Goal: Transaction & Acquisition: Purchase product/service

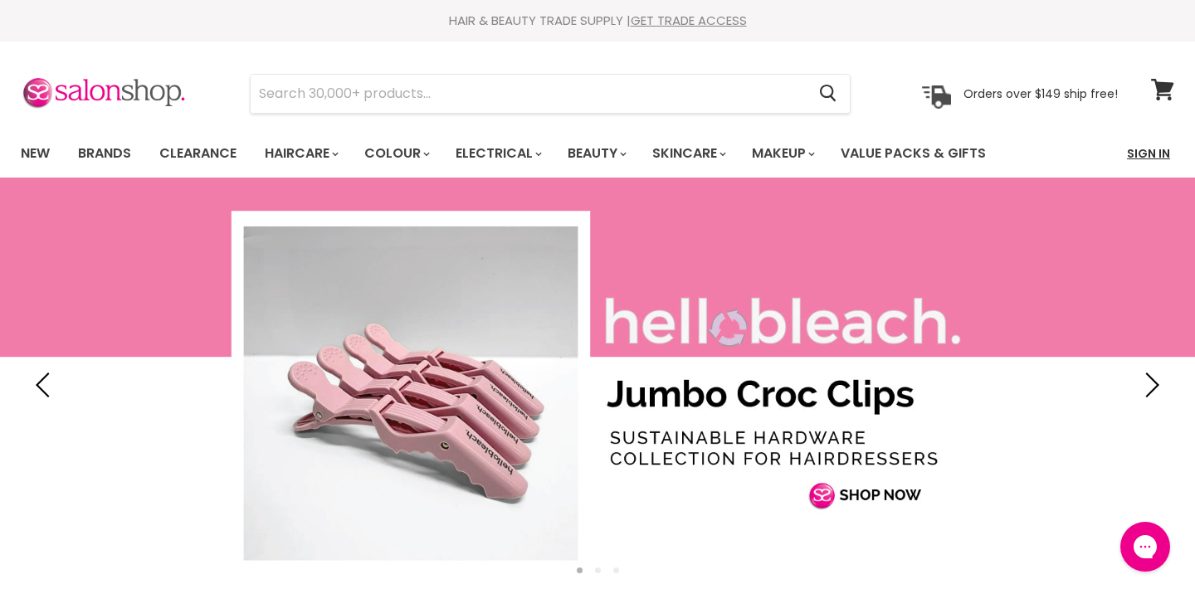
click at [1164, 136] on link "Sign In" at bounding box center [1148, 153] width 63 height 35
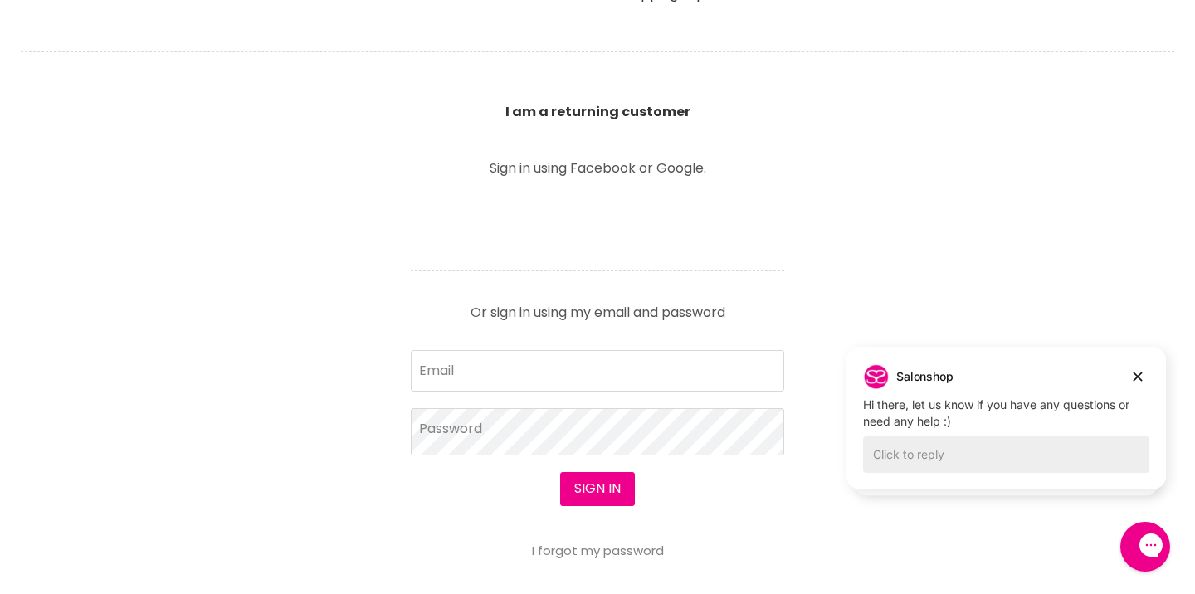
scroll to position [524, 0]
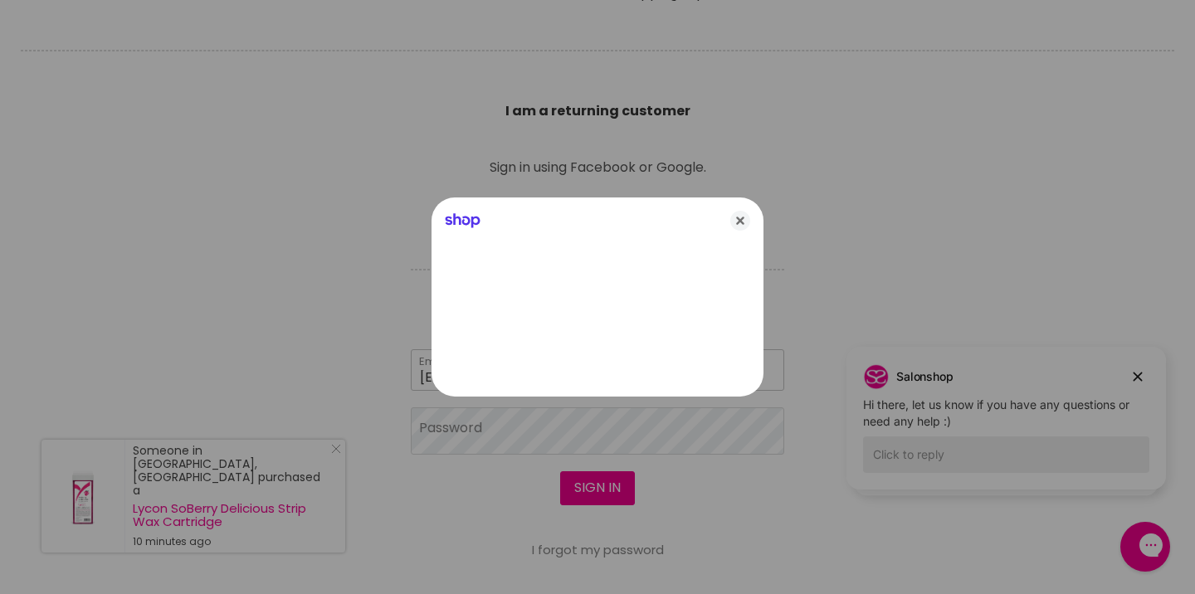
type input "jadevanleeuwen1@hotmail.com"
click at [462, 437] on div at bounding box center [597, 297] width 1195 height 594
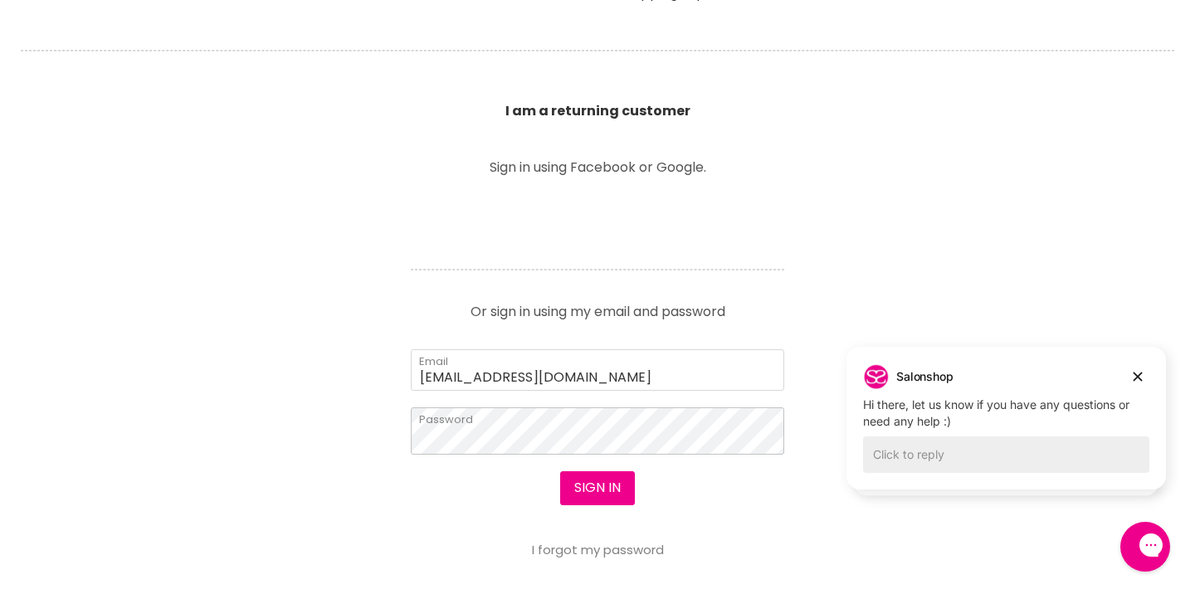
click at [597, 490] on button "Sign in" at bounding box center [597, 487] width 75 height 33
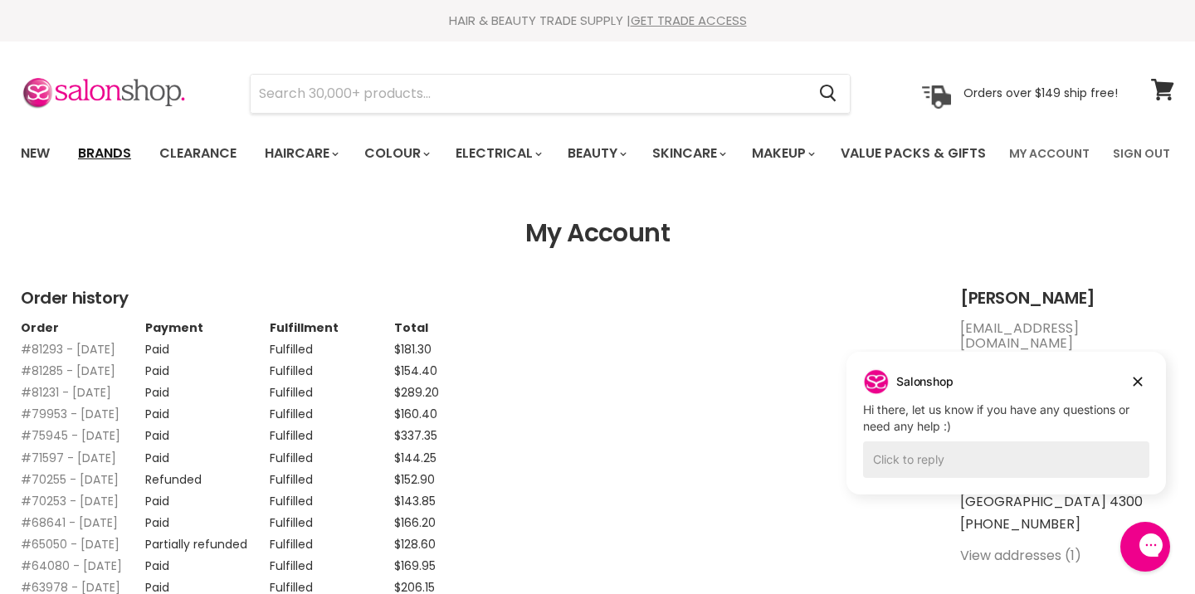
click at [103, 153] on link "Brands" at bounding box center [105, 153] width 78 height 35
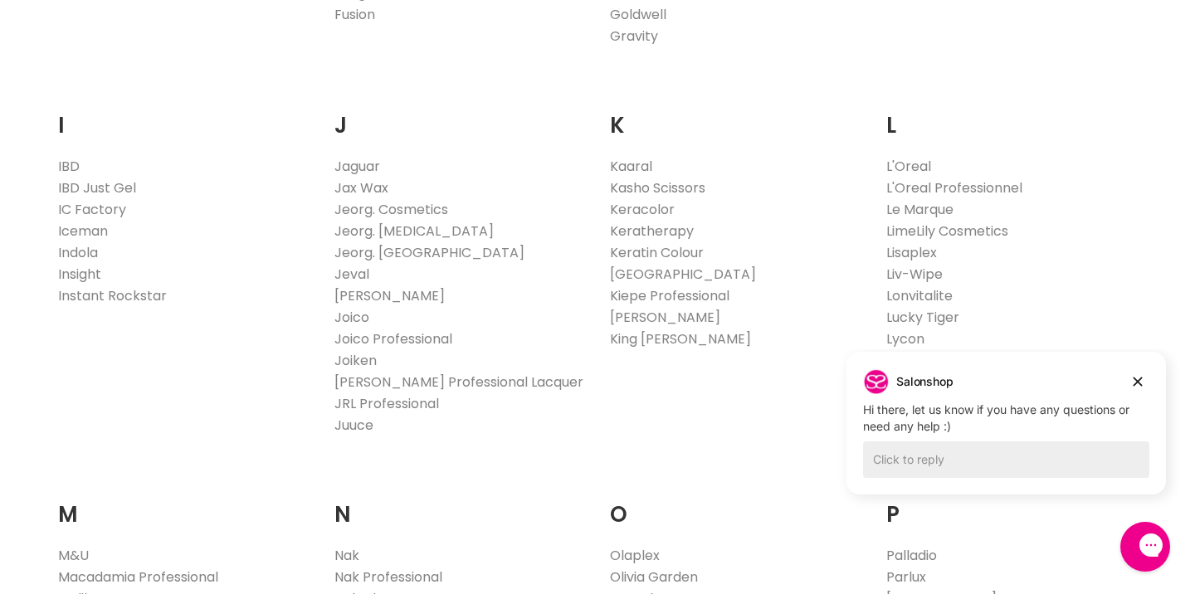
scroll to position [1393, 0]
click at [1138, 384] on icon "Dismiss campaign" at bounding box center [1137, 382] width 17 height 20
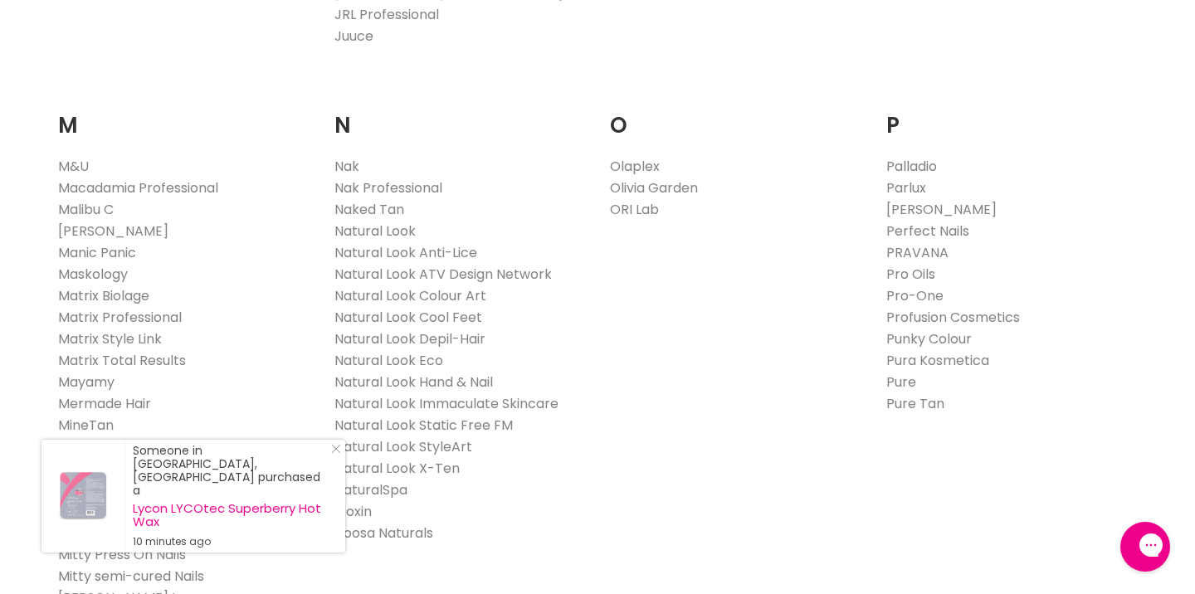
scroll to position [1685, 0]
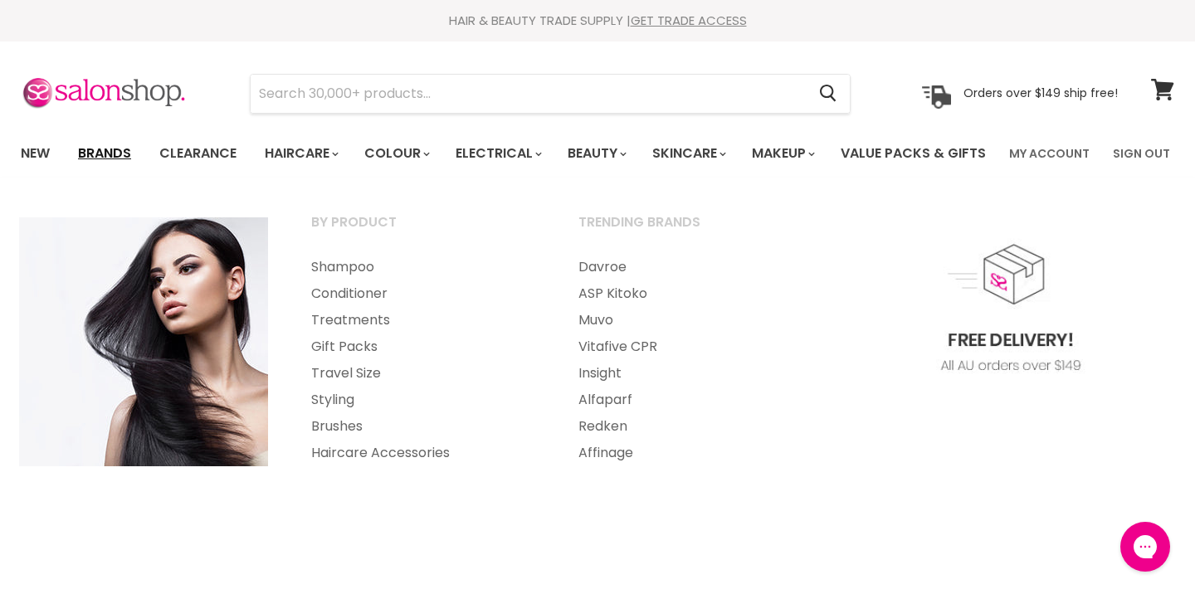
click at [95, 148] on link "Brands" at bounding box center [105, 153] width 78 height 35
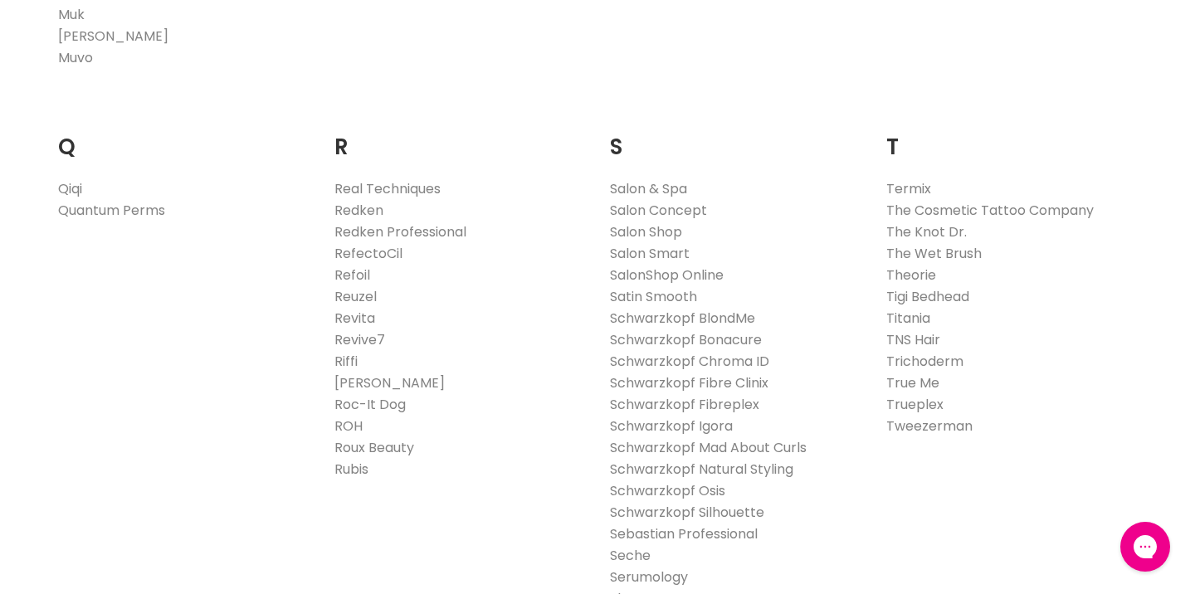
scroll to position [2430, 0]
click at [365, 219] on link "Redken" at bounding box center [358, 209] width 49 height 19
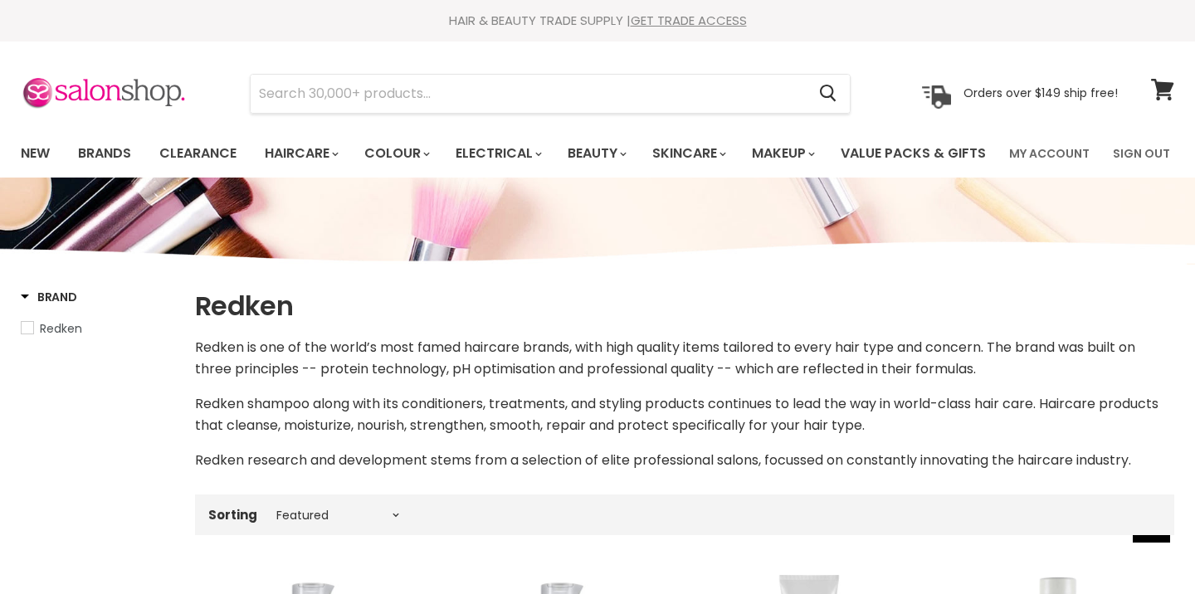
select select "manual"
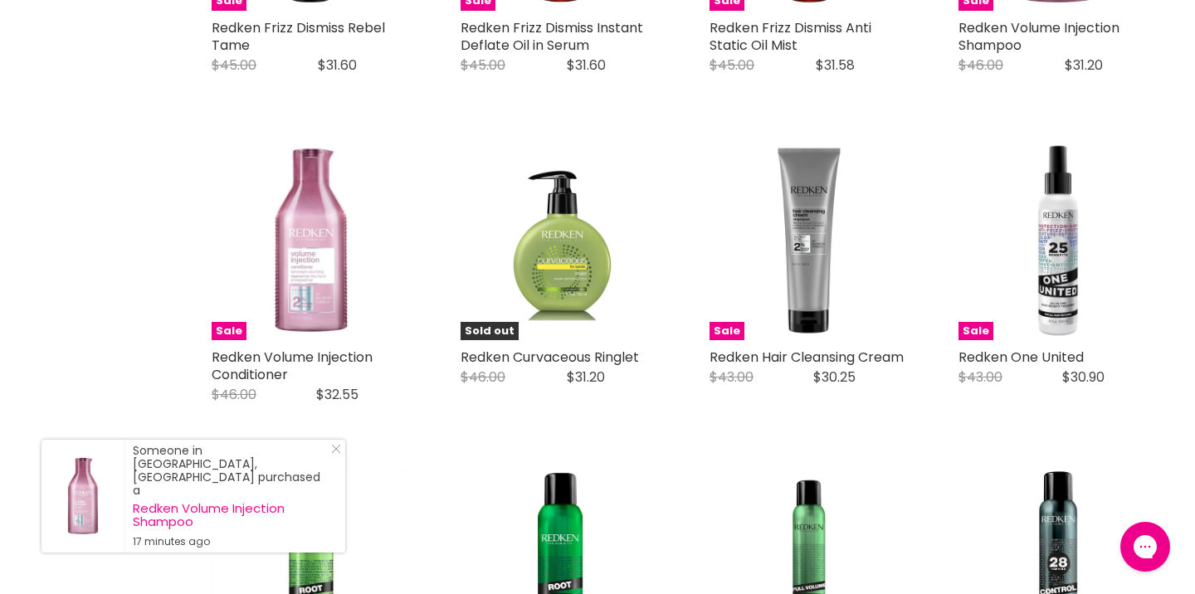
scroll to position [3197, 0]
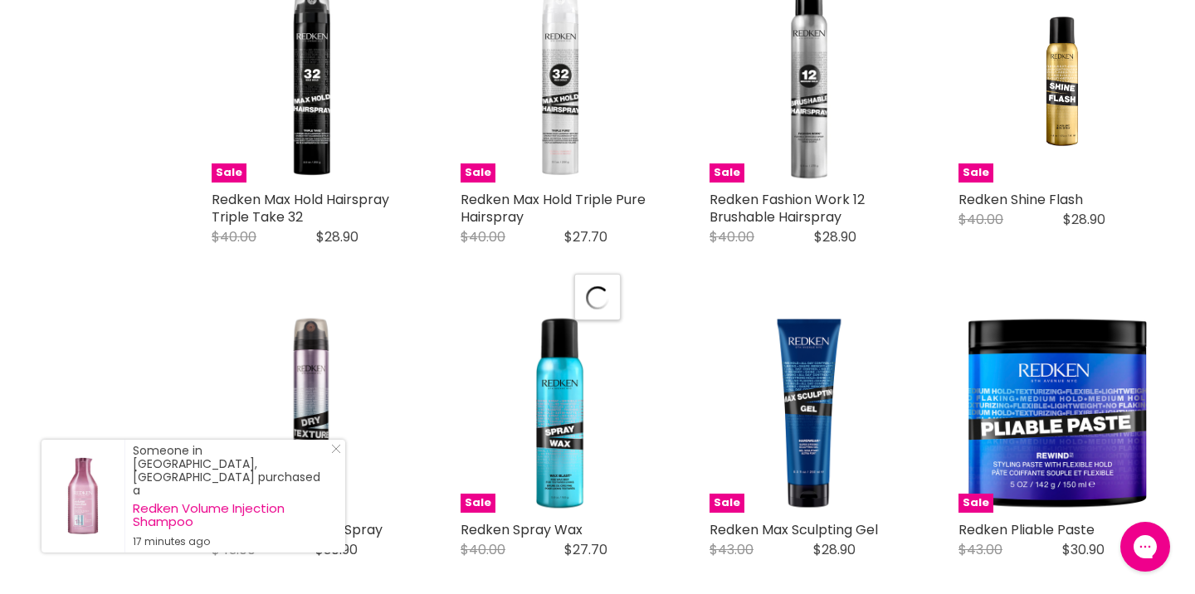
select select "manual"
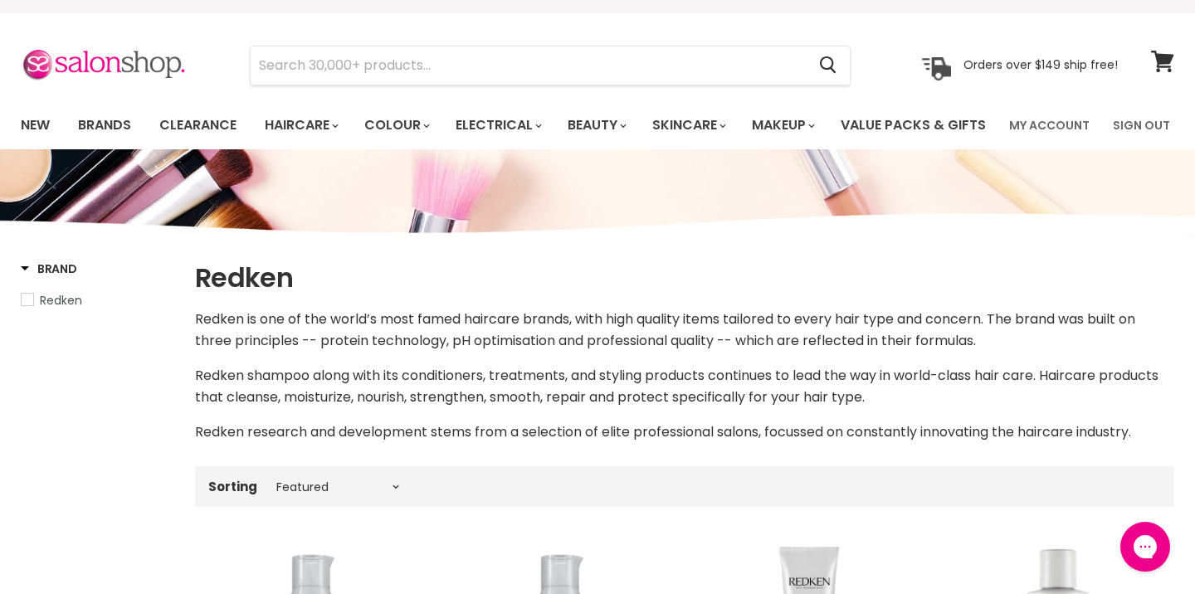
scroll to position [27, 0]
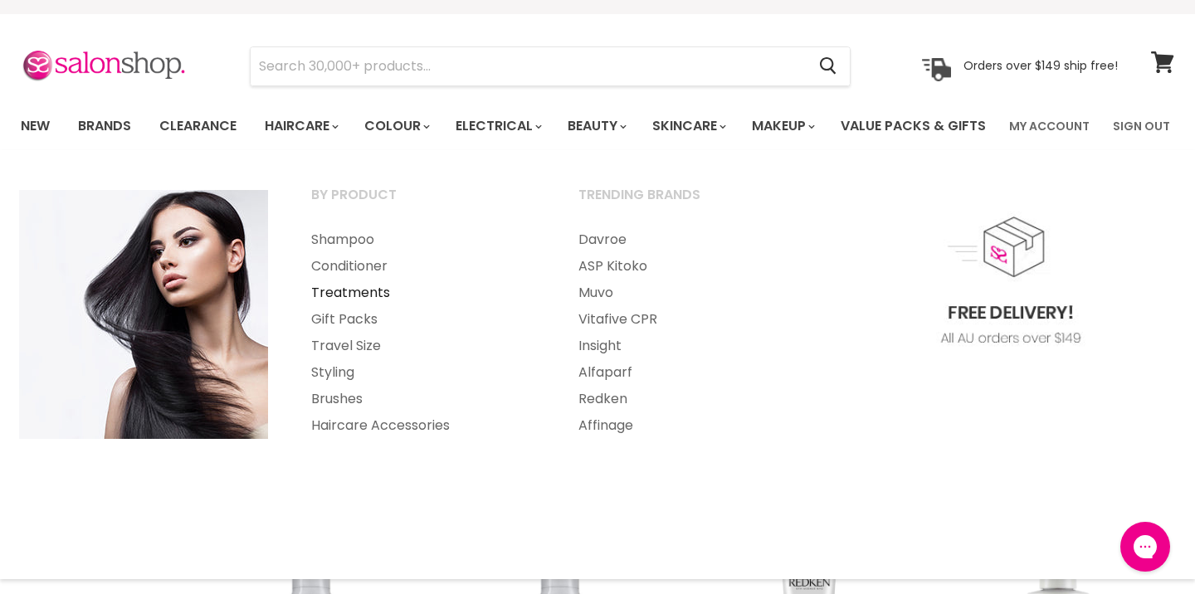
click at [338, 306] on link "Treatments" at bounding box center [422, 293] width 264 height 27
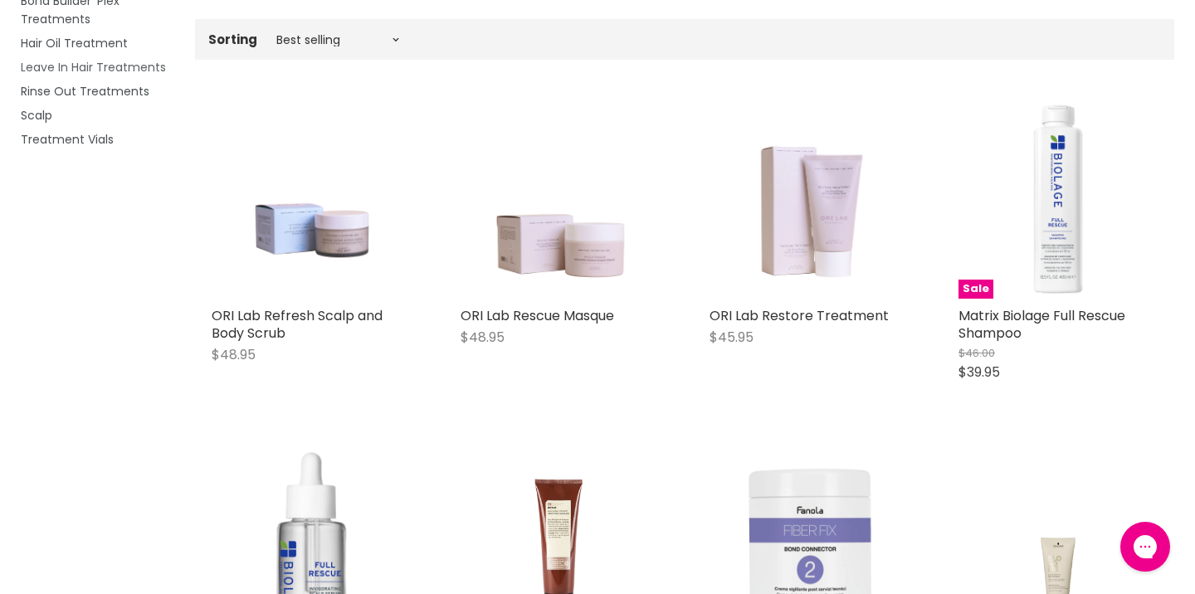
click at [124, 76] on span "Leave In Hair Treatments" at bounding box center [93, 67] width 145 height 17
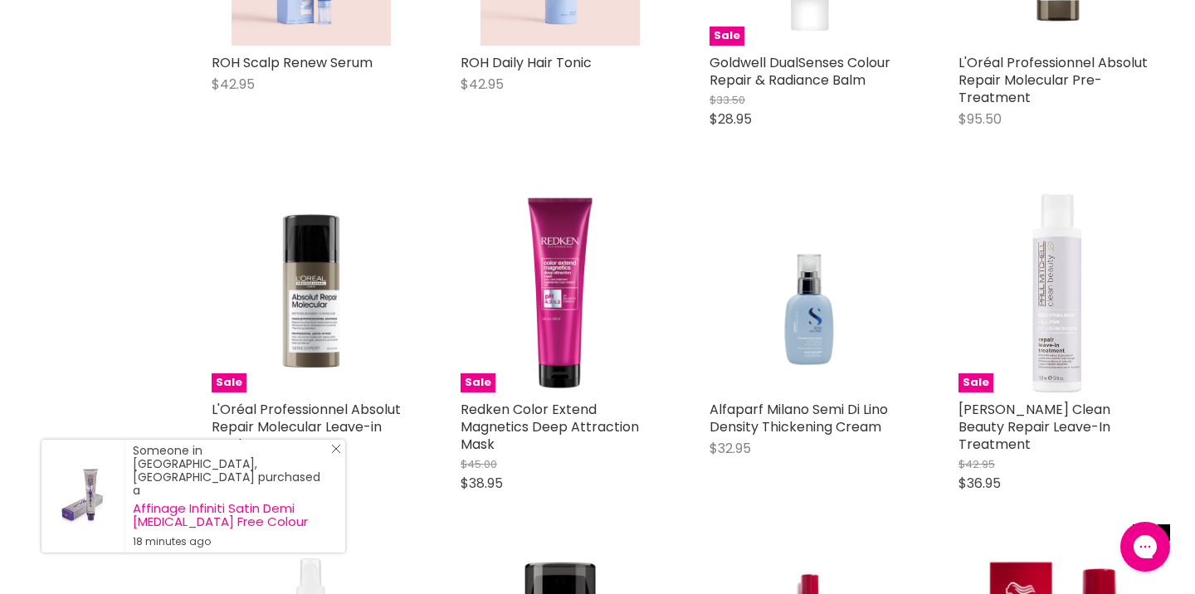
scroll to position [3112, 0]
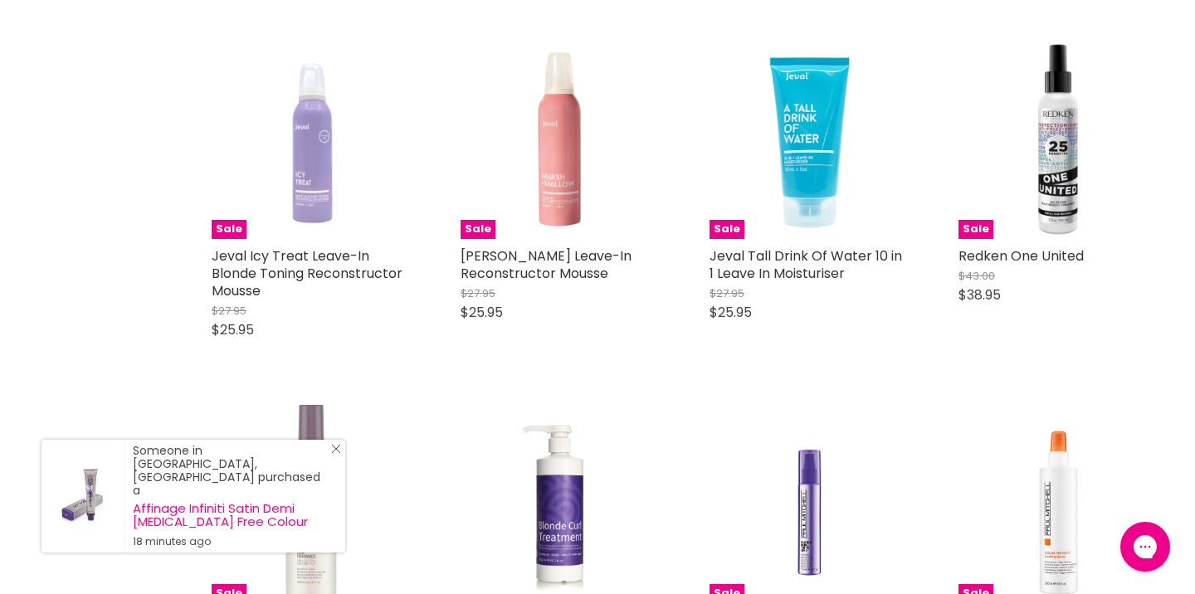
scroll to position [4299, 0]
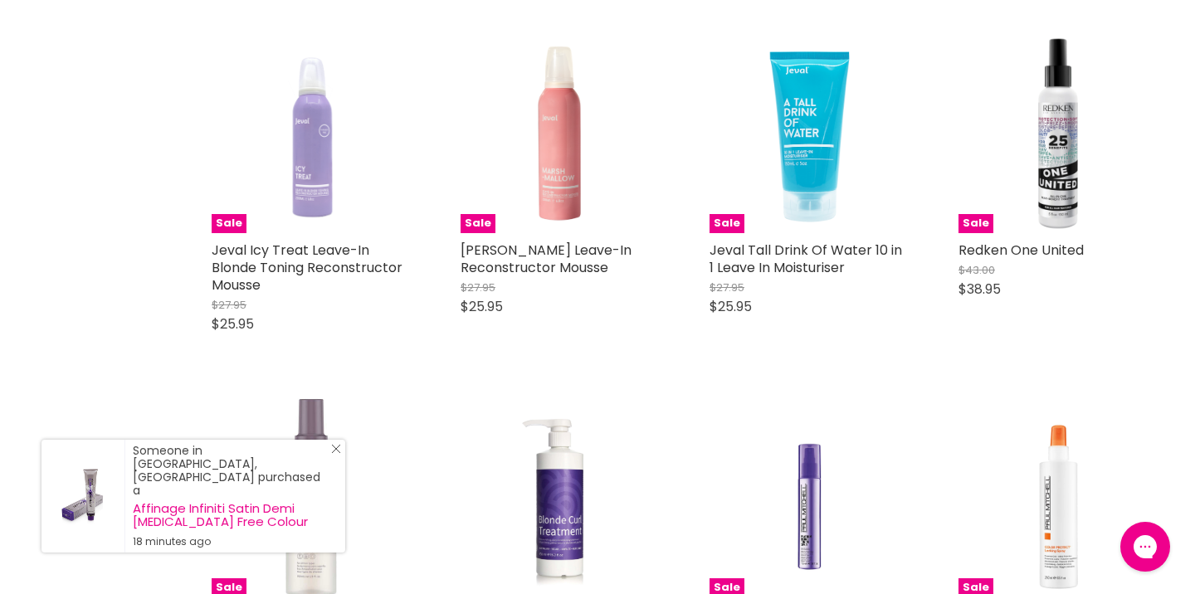
click at [339, 454] on icon "Close Icon" at bounding box center [336, 449] width 10 height 10
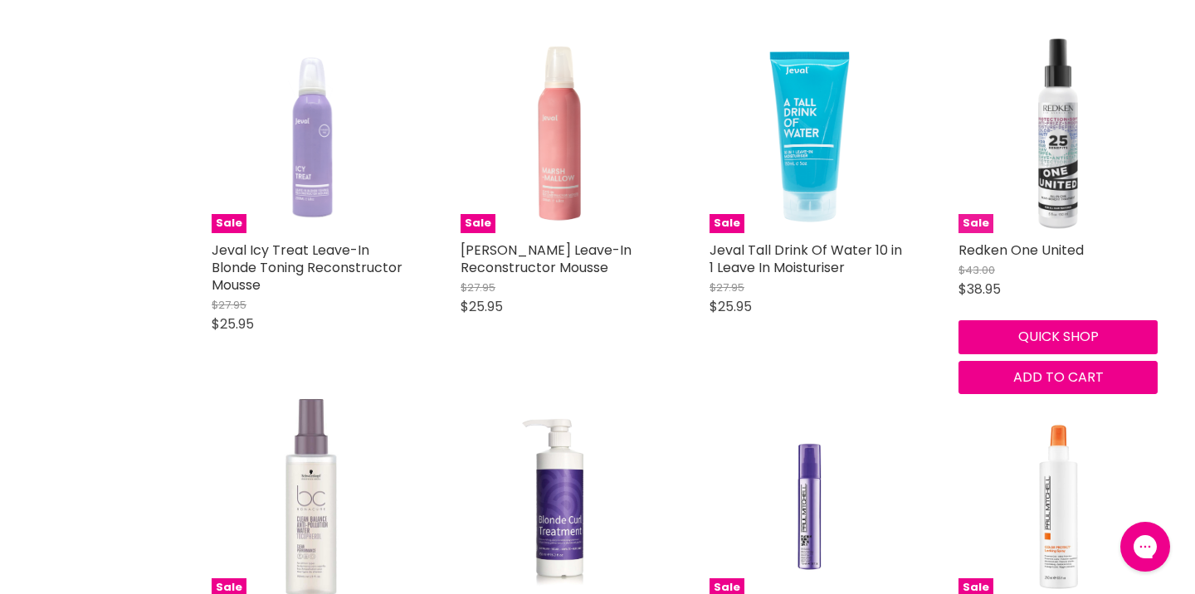
click at [1053, 150] on img "Main content" at bounding box center [1057, 133] width 199 height 199
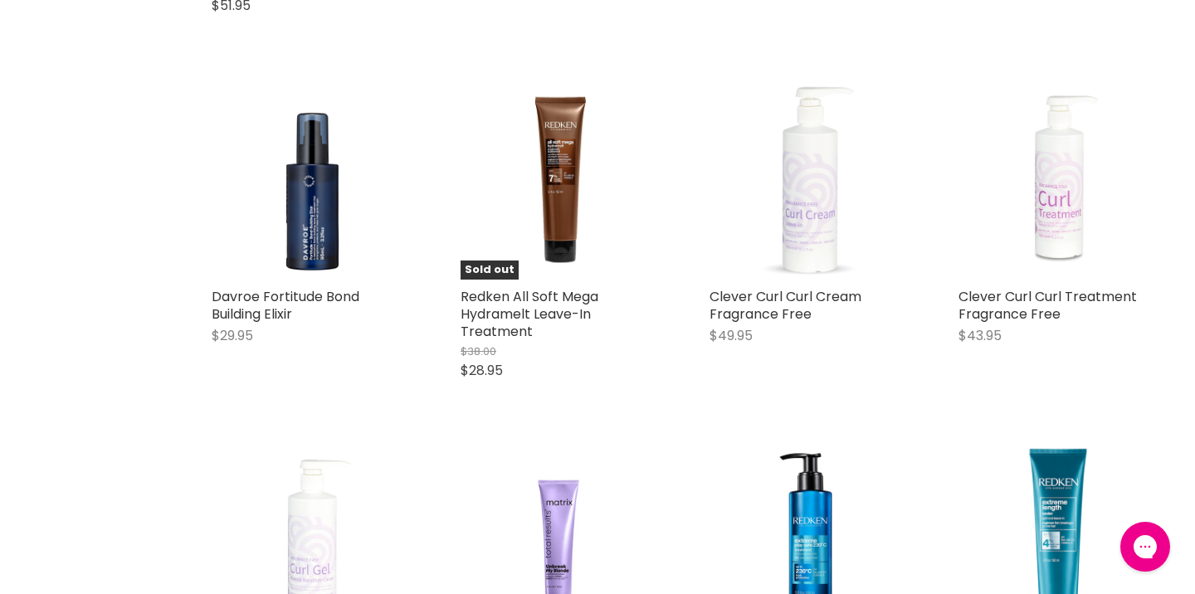
scroll to position [8232, 0]
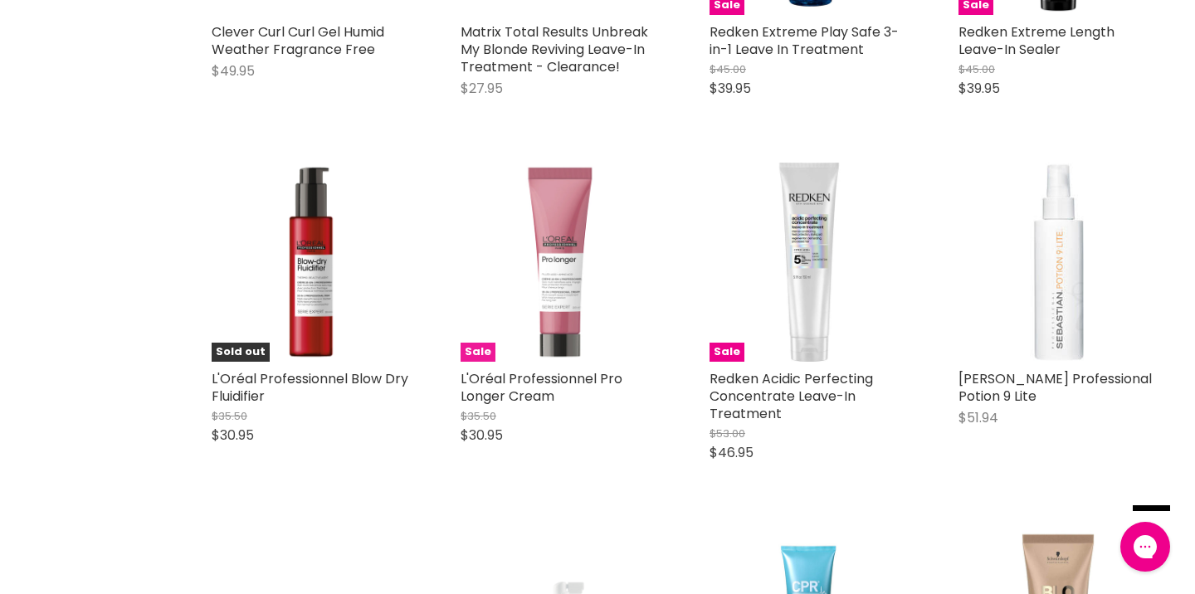
scroll to position [8857, 0]
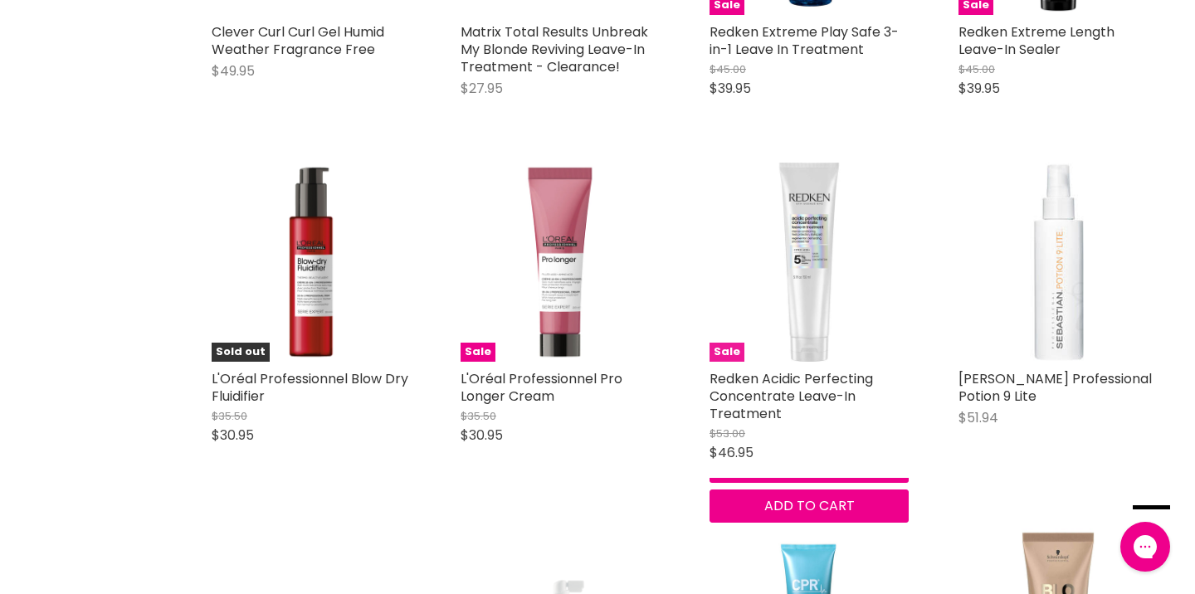
click at [797, 197] on img "Main content" at bounding box center [808, 262] width 199 height 199
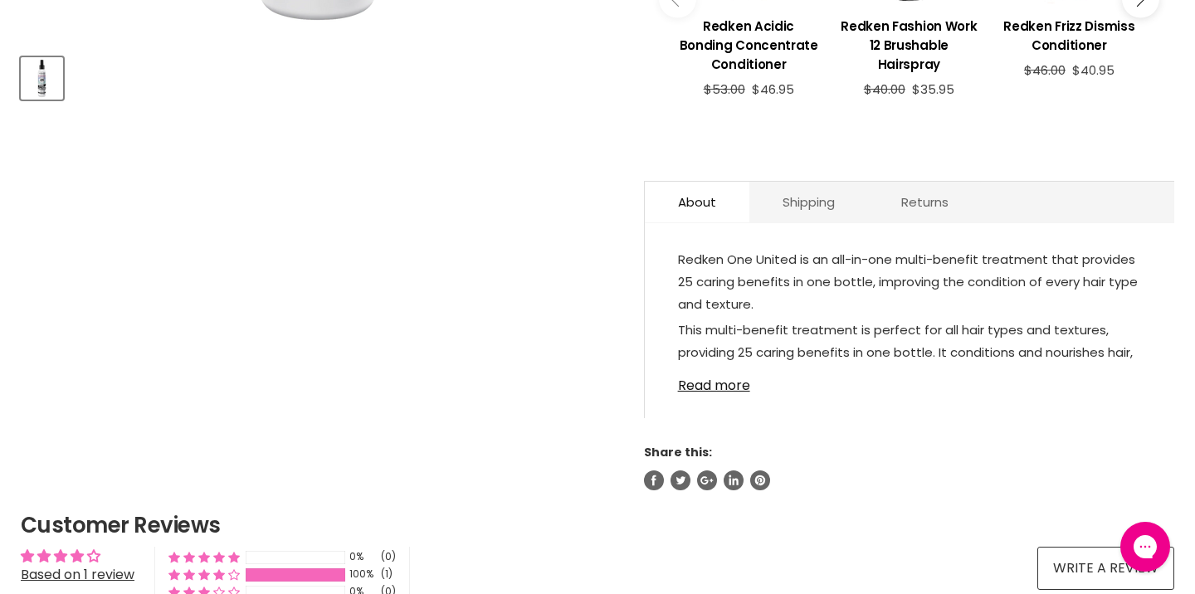
scroll to position [755, 0]
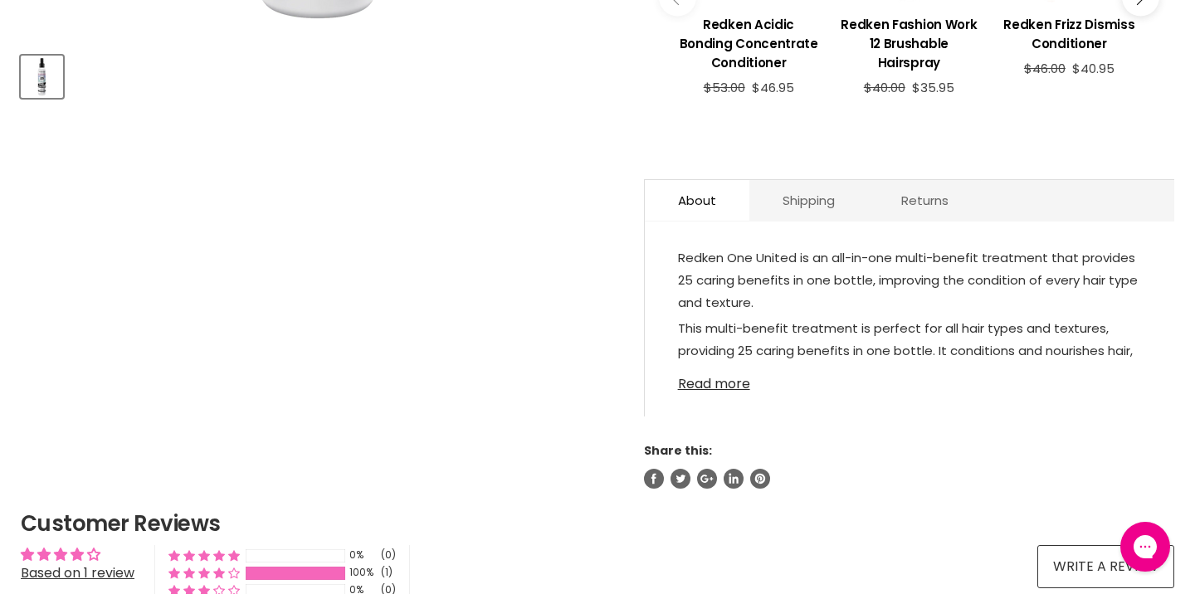
click at [721, 392] on link "Read more" at bounding box center [909, 379] width 463 height 25
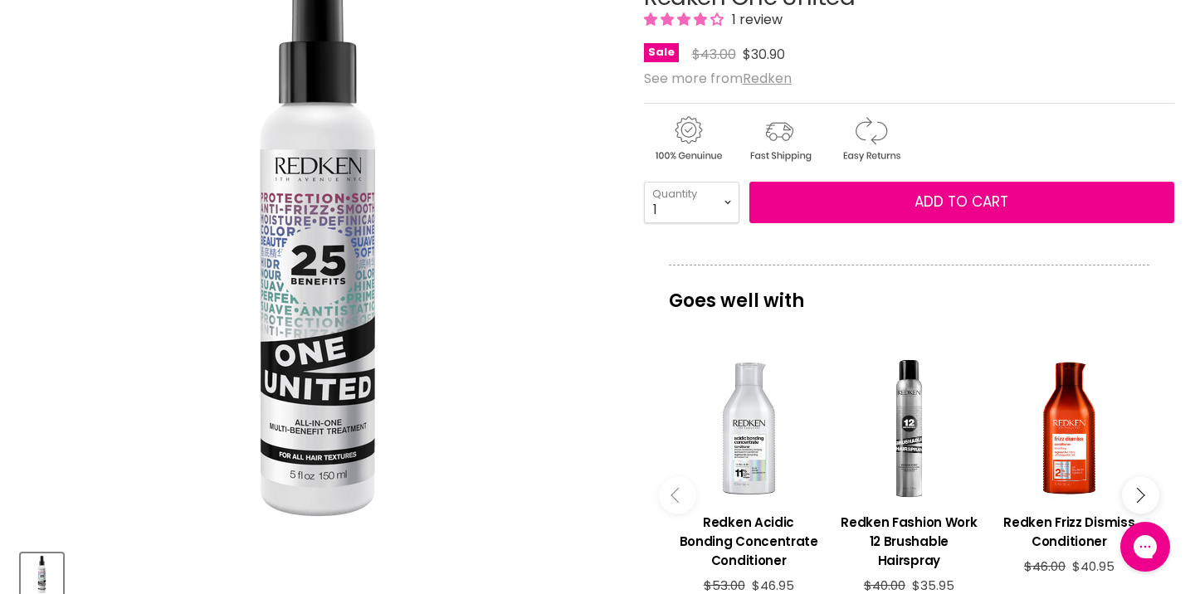
scroll to position [260, 0]
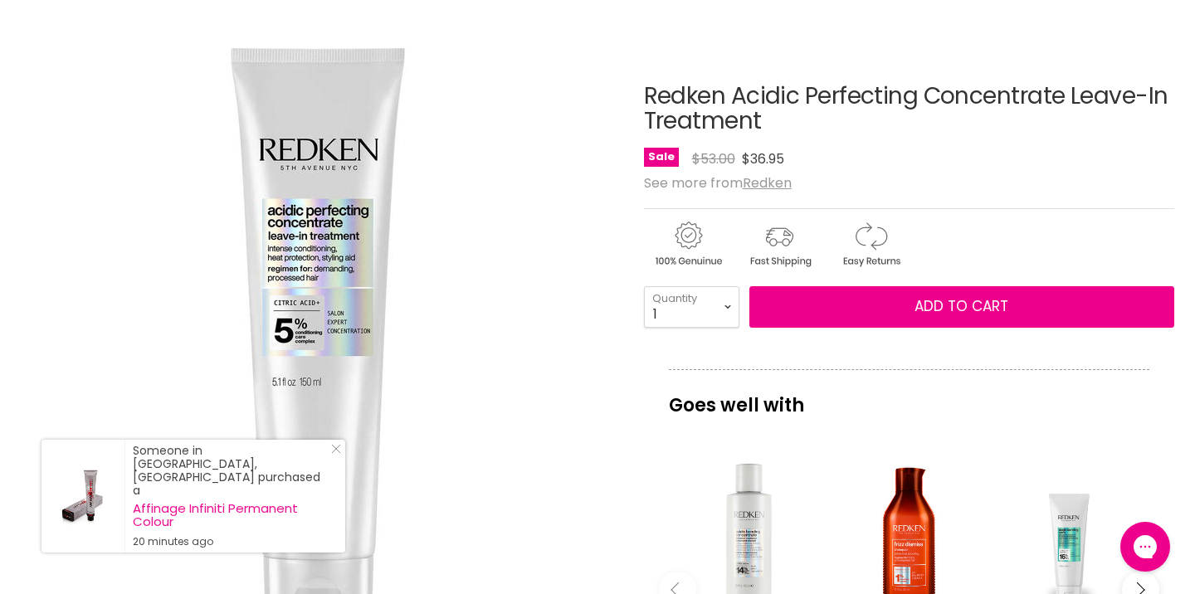
scroll to position [158, 0]
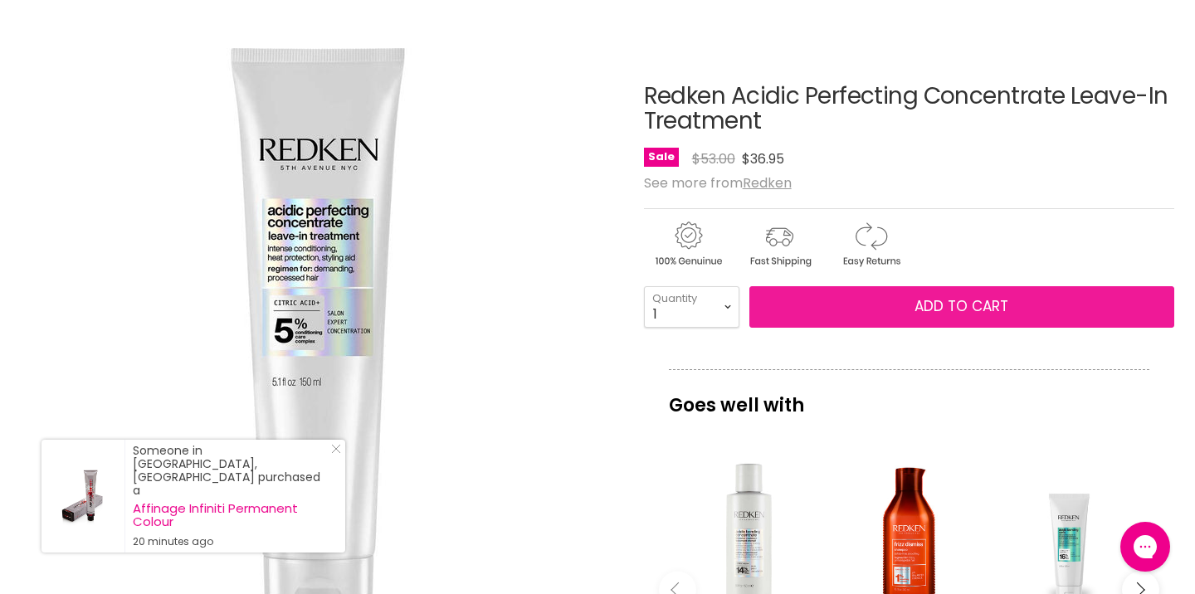
click at [878, 328] on button "Add to cart" at bounding box center [961, 306] width 425 height 41
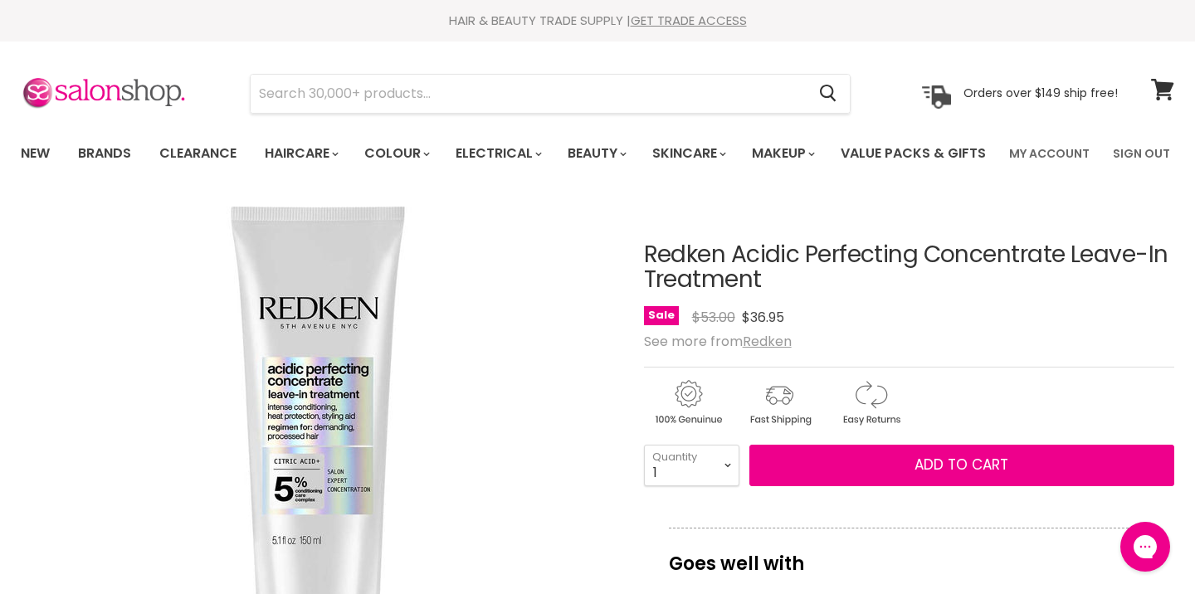
scroll to position [0, 0]
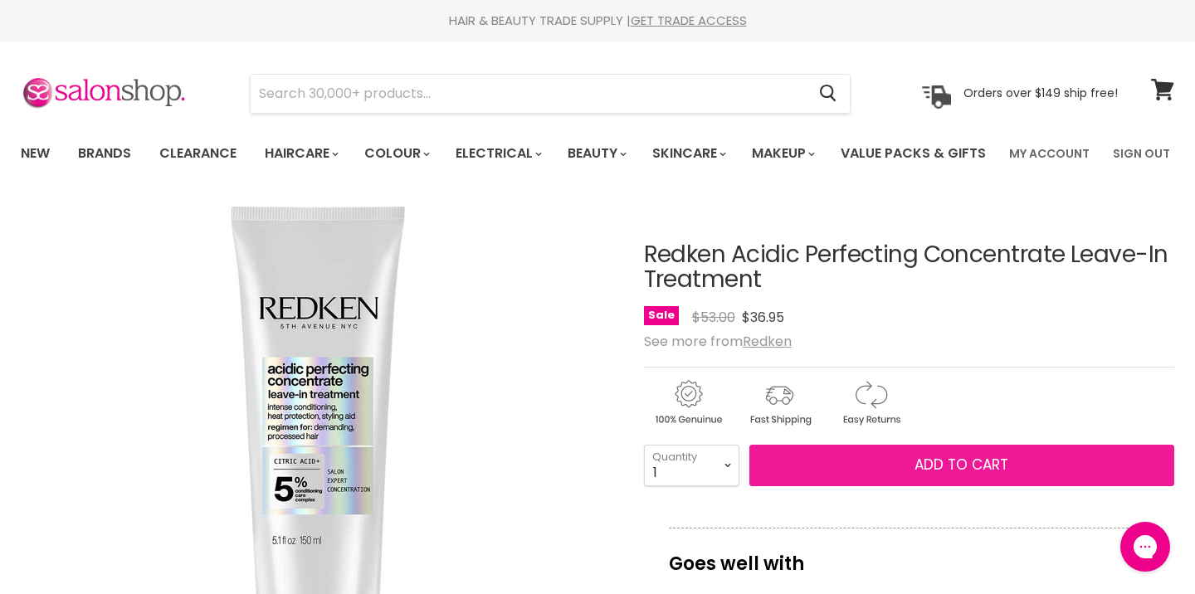
click at [870, 486] on button "Add to cart" at bounding box center [961, 465] width 425 height 41
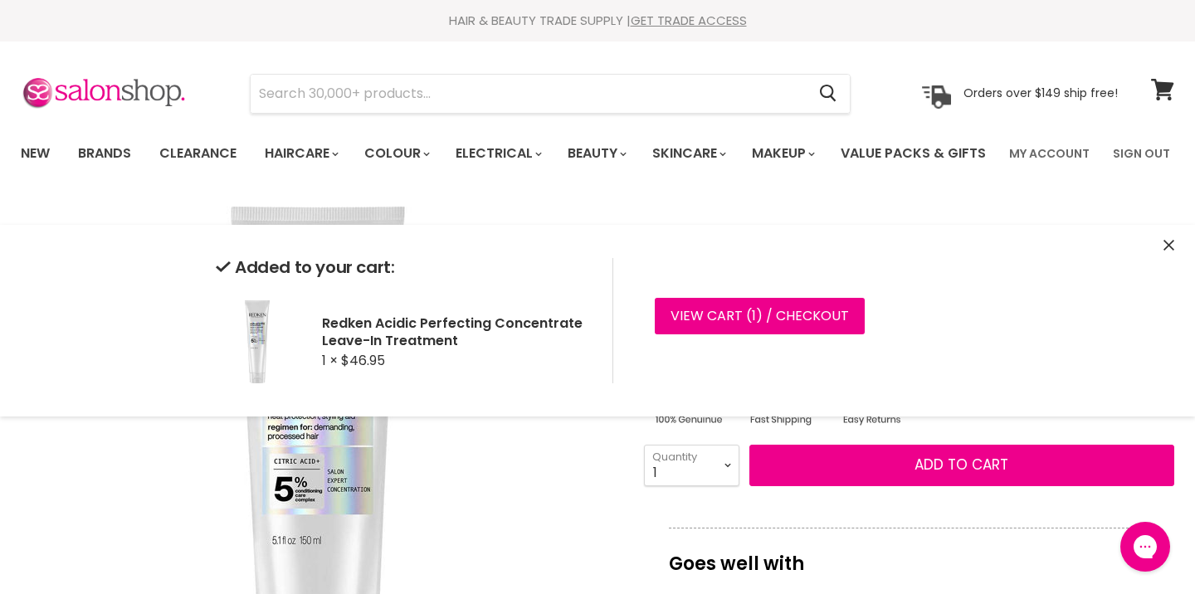
click at [1173, 246] on icon "Close" at bounding box center [1168, 245] width 11 height 11
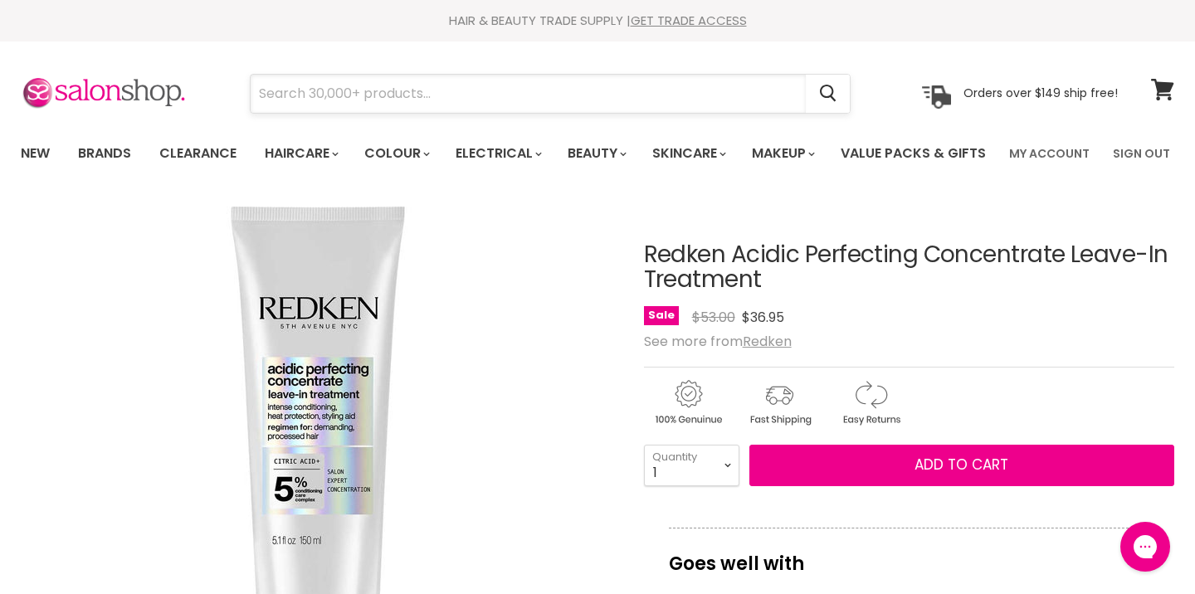
click at [602, 85] on input "Search" at bounding box center [528, 94] width 555 height 38
type input "hair oil"
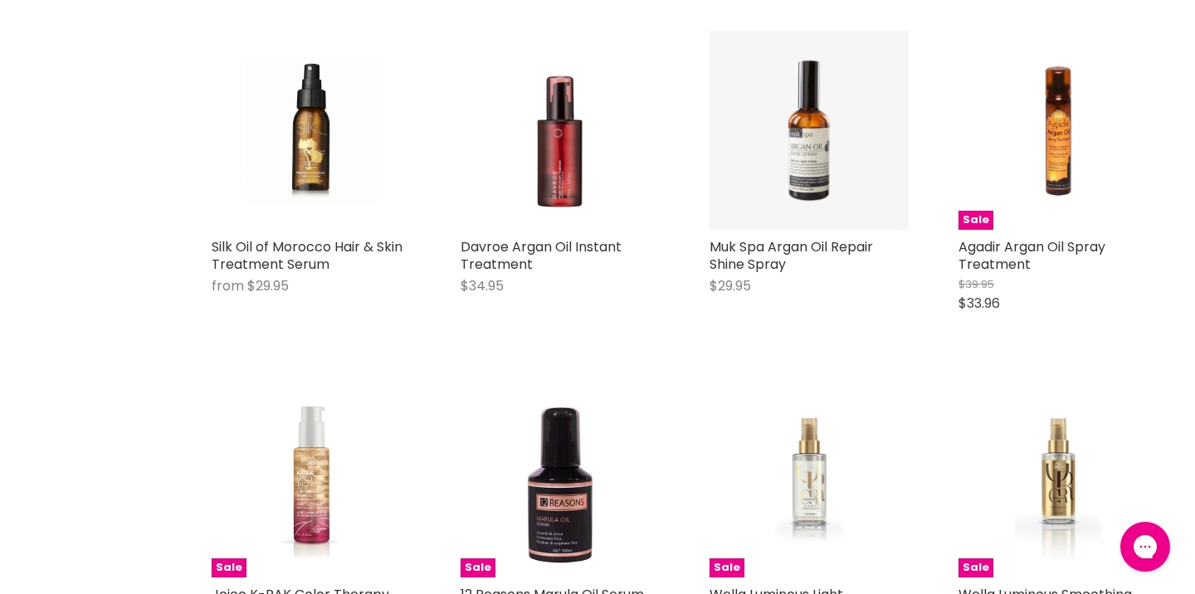
scroll to position [1721, 0]
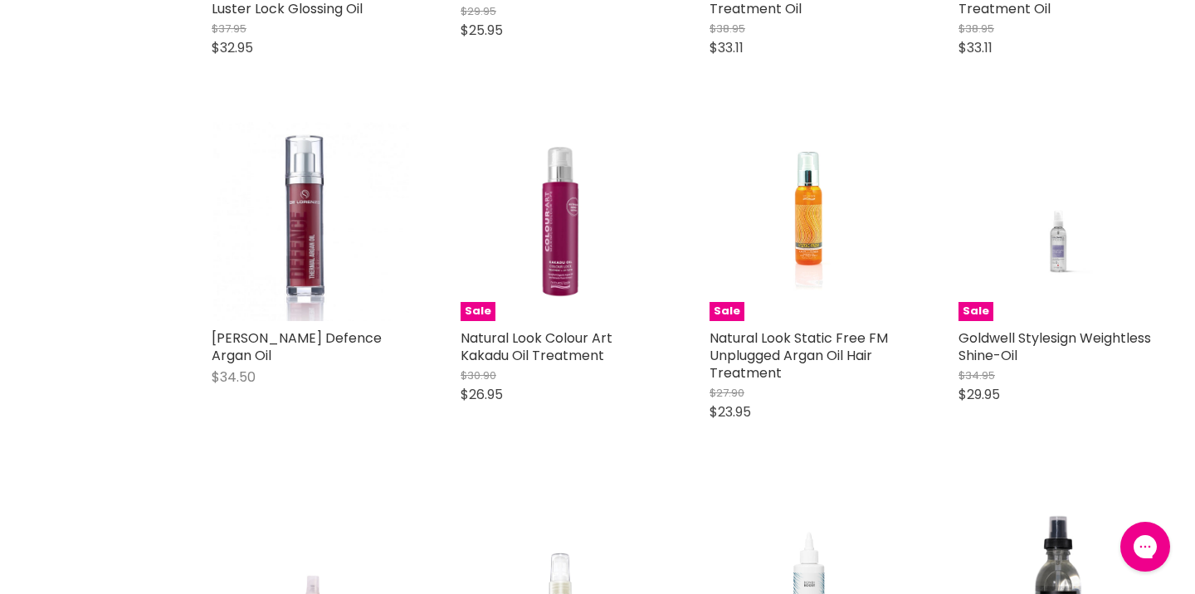
scroll to position [2323, 0]
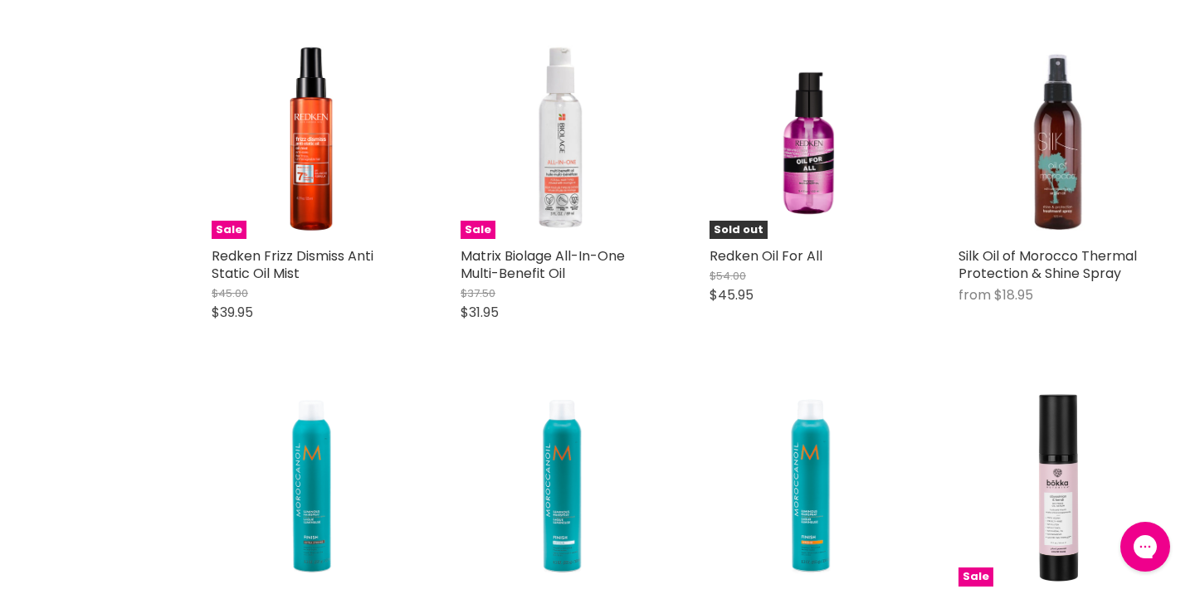
scroll to position [5945, 0]
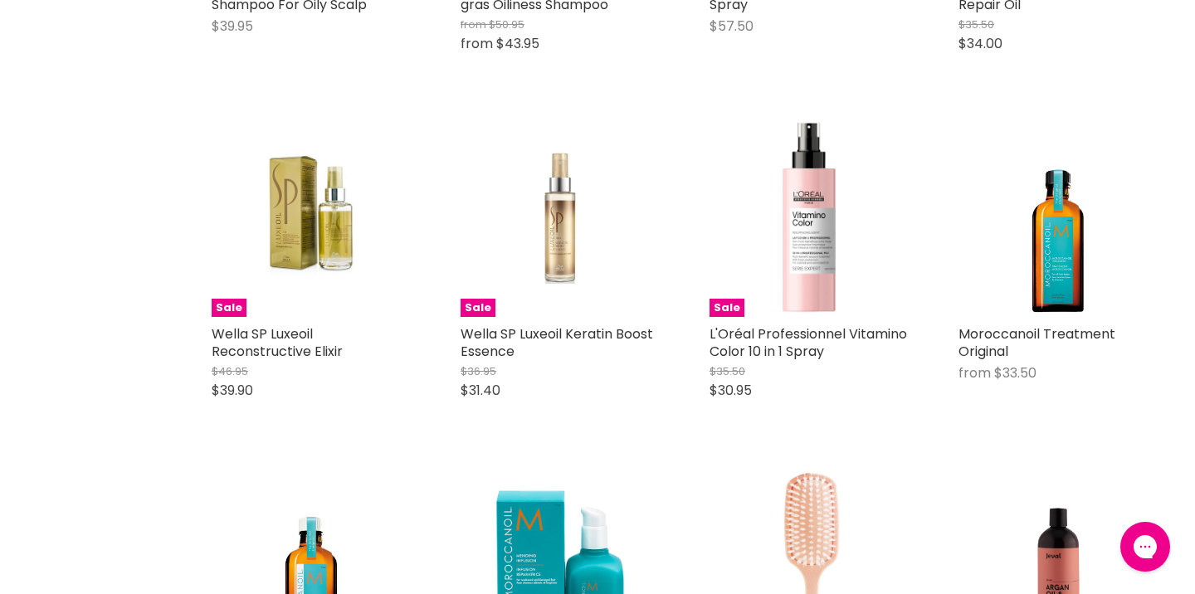
scroll to position [6924, 0]
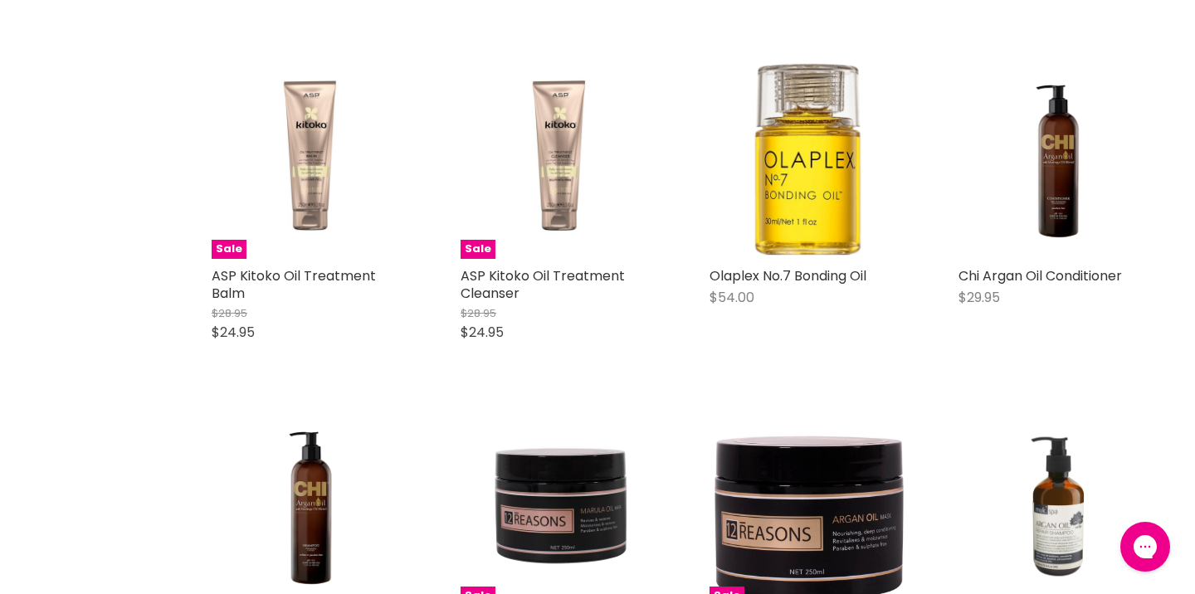
scroll to position [8289, 0]
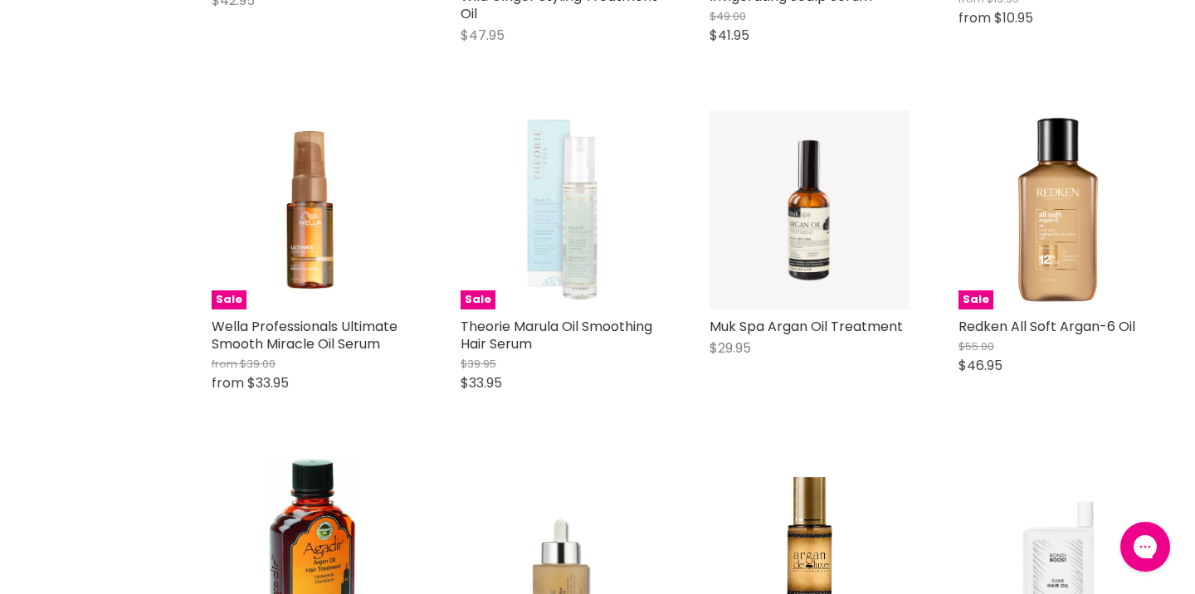
scroll to position [924, 0]
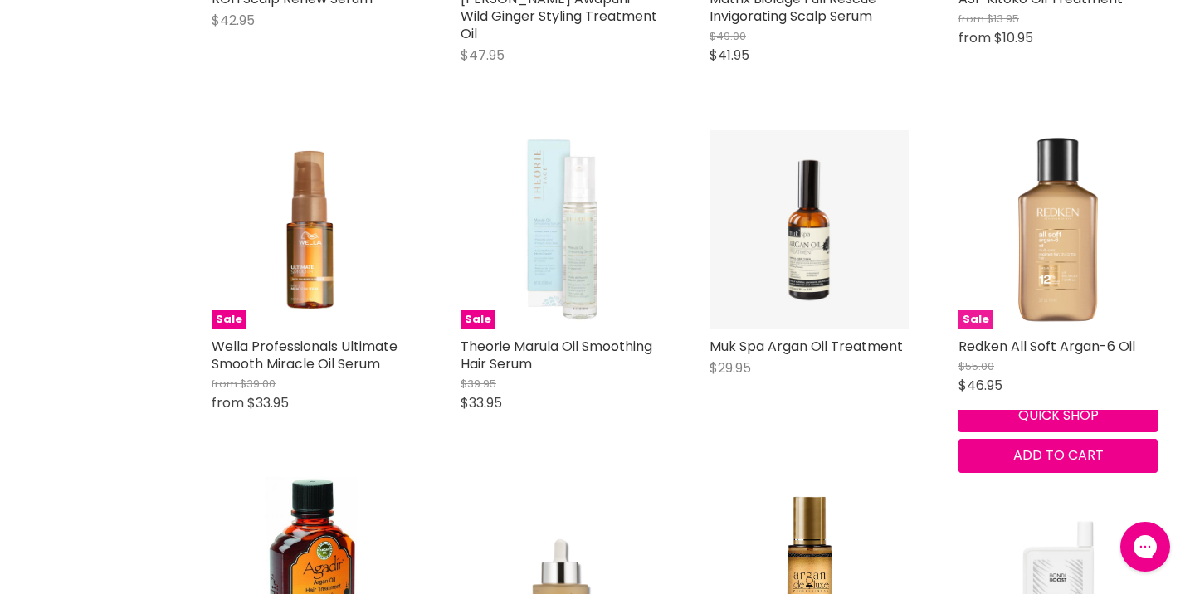
click at [1045, 264] on img "Main content" at bounding box center [1057, 229] width 199 height 199
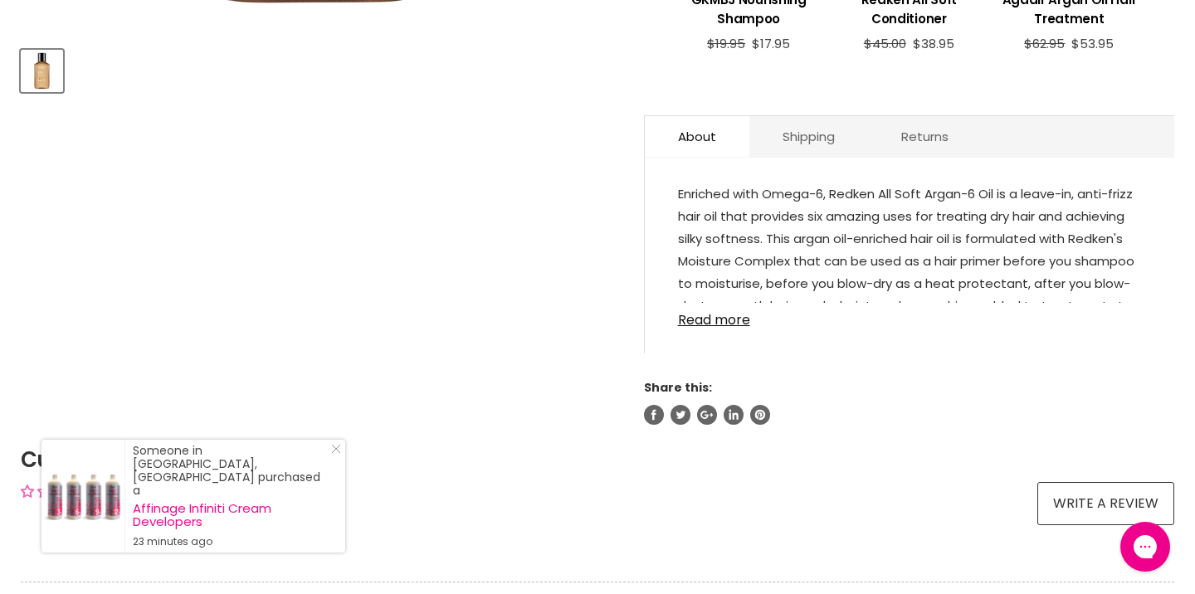
scroll to position [760, 0]
click at [719, 329] on link "Read more" at bounding box center [909, 316] width 463 height 25
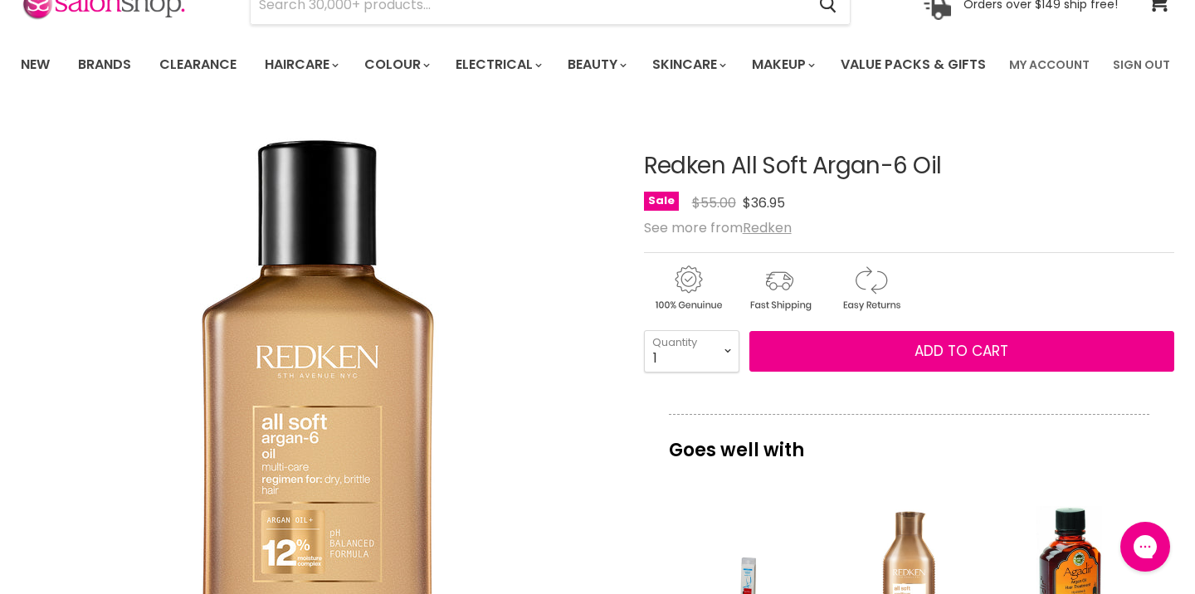
scroll to position [80, 0]
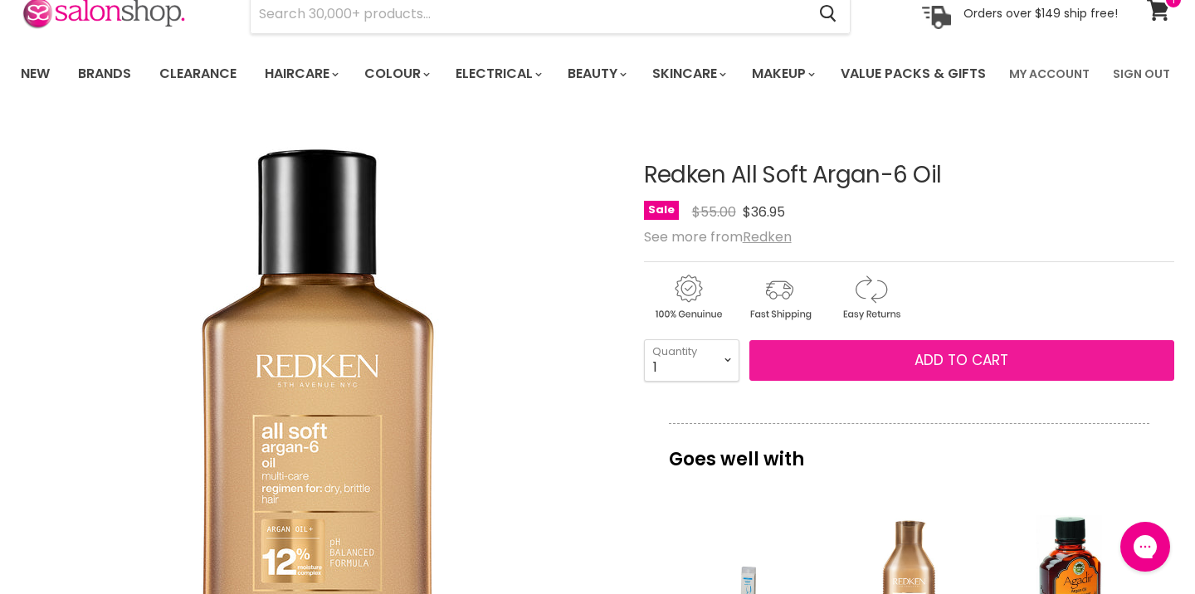
click at [911, 382] on button "Add to cart" at bounding box center [961, 360] width 425 height 41
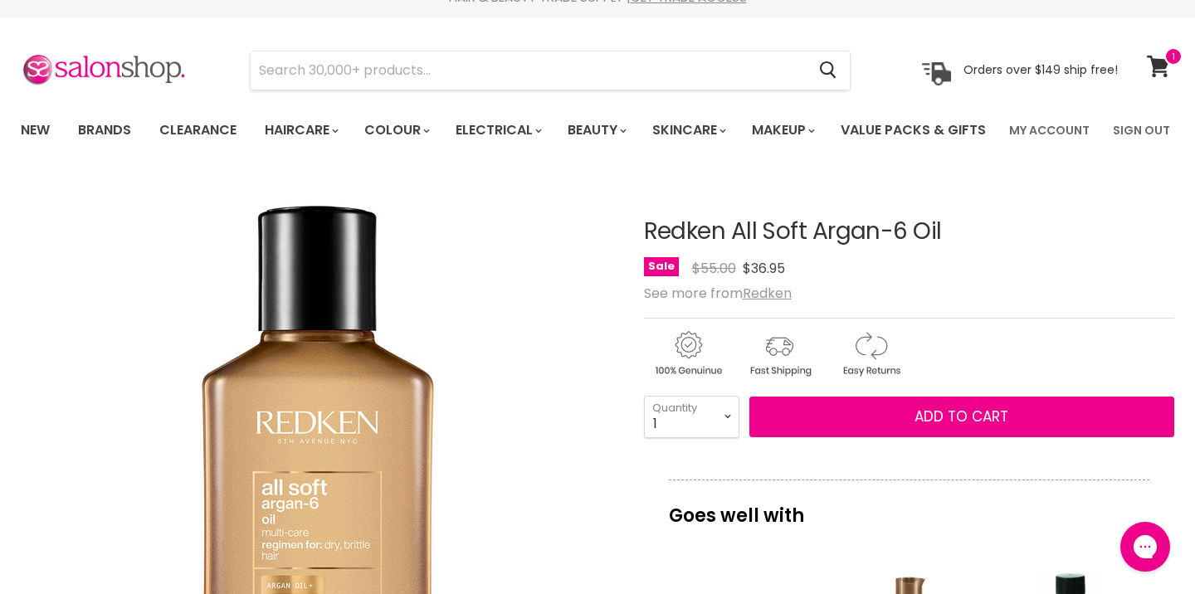
scroll to position [0, 0]
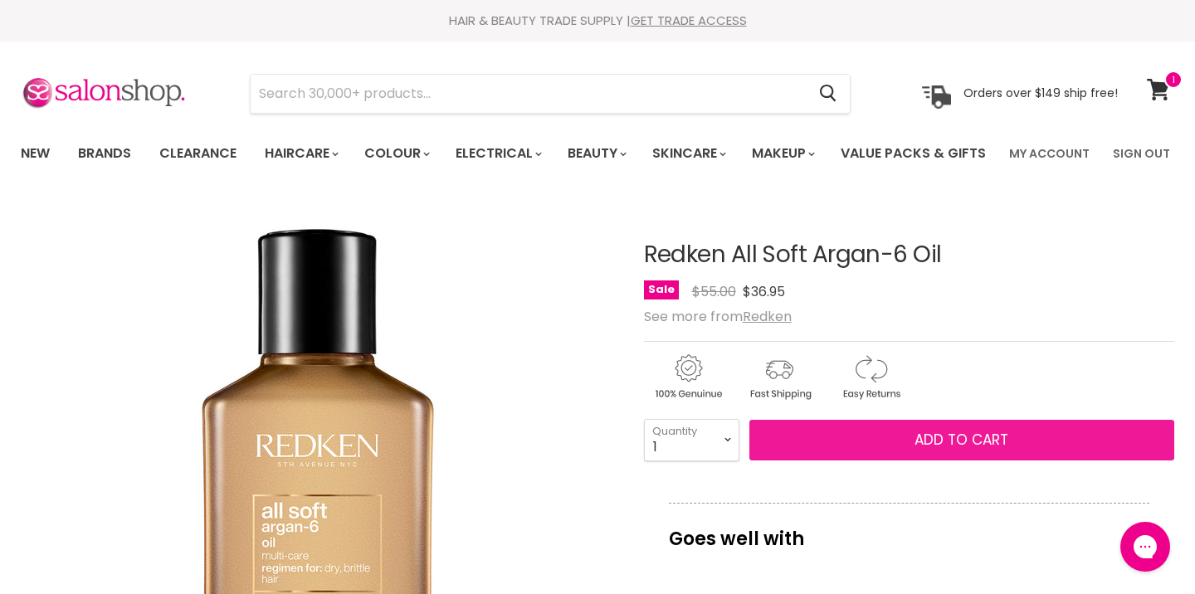
click at [917, 450] on span "Add to cart" at bounding box center [961, 440] width 94 height 20
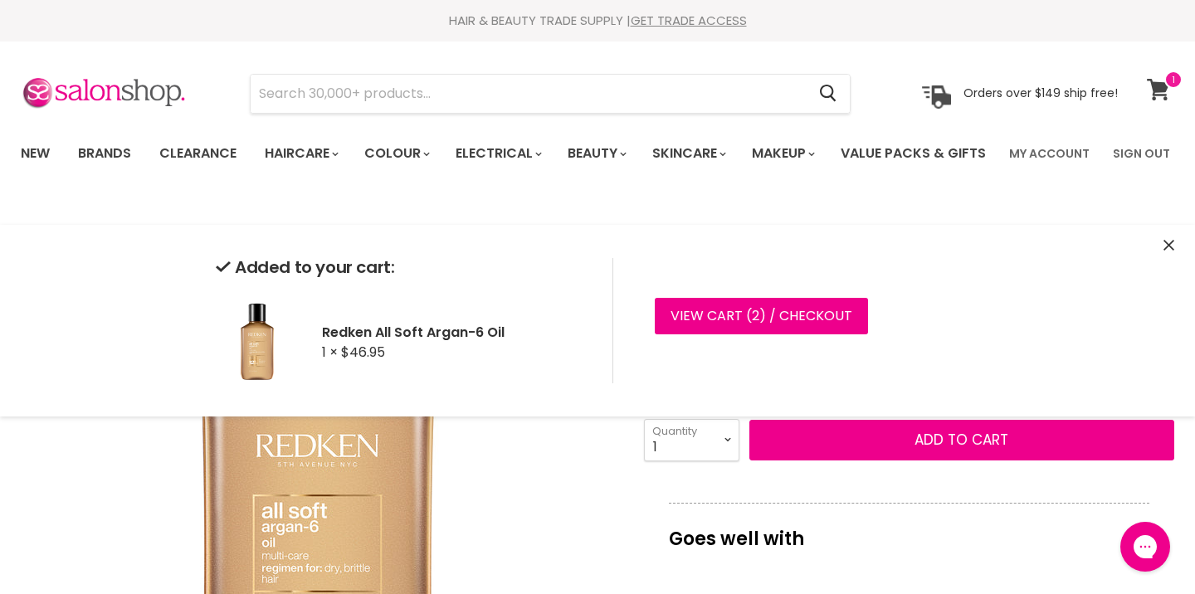
click at [1158, 87] on icon at bounding box center [1158, 90] width 22 height 22
